Goal: Information Seeking & Learning: Learn about a topic

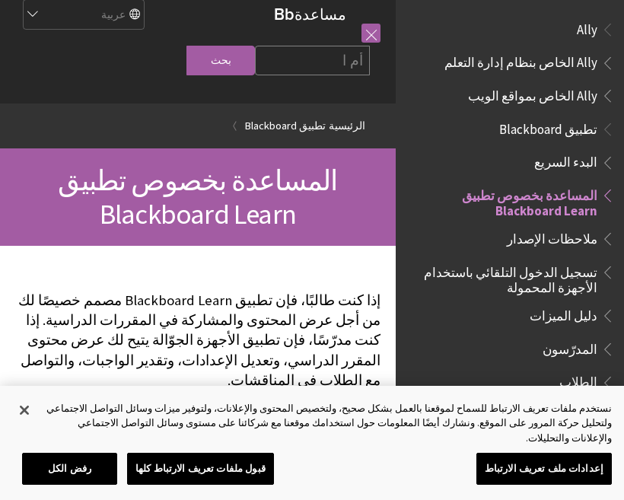
scroll to position [157, 0]
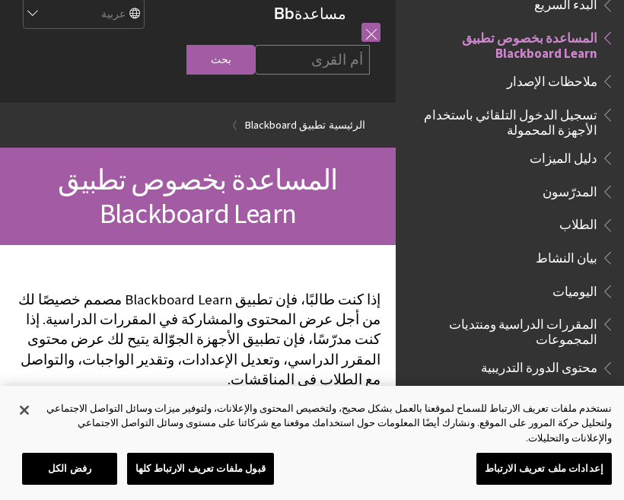
type input "أم القرى"
click at [253, 62] on input "بحث" at bounding box center [220, 60] width 68 height 30
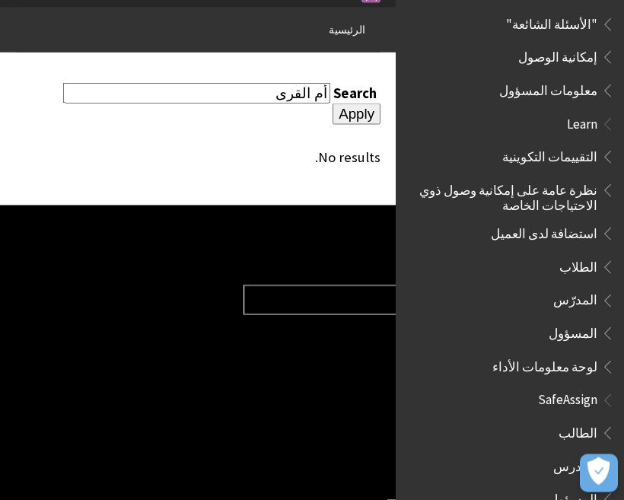
scroll to position [65, 0]
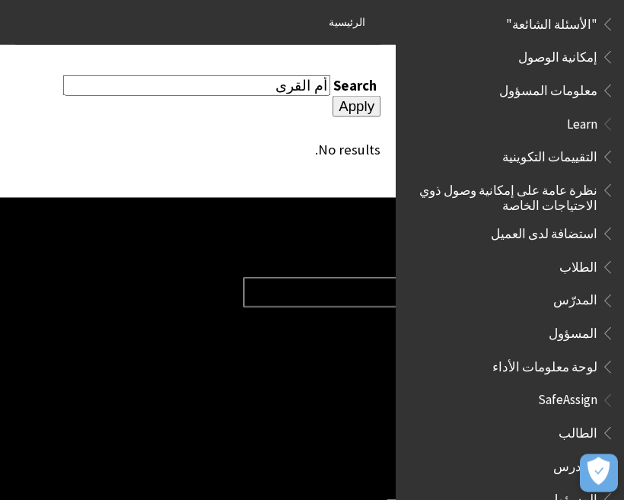
click at [594, 421] on span "الطالب" at bounding box center [577, 431] width 39 height 21
